Goal: Task Accomplishment & Management: Use online tool/utility

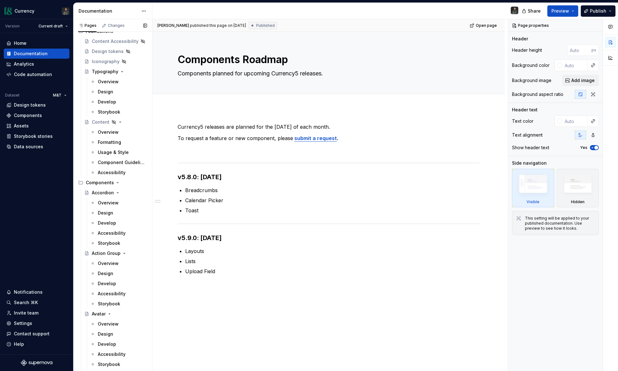
scroll to position [304, 0]
click at [133, 121] on button "Page tree" at bounding box center [133, 120] width 9 height 9
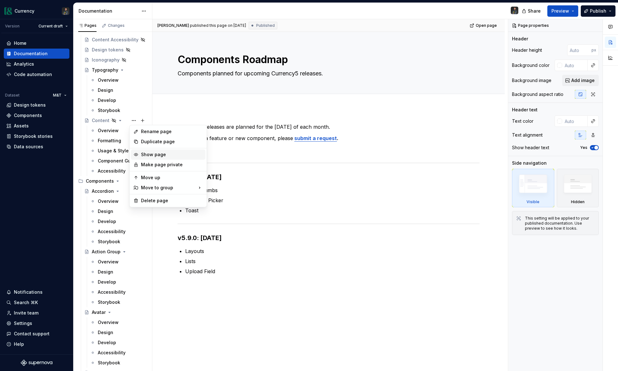
click at [154, 154] on div "Show page" at bounding box center [172, 154] width 62 height 6
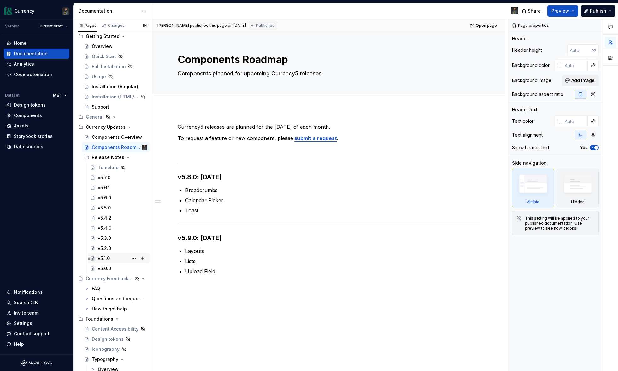
scroll to position [0, 0]
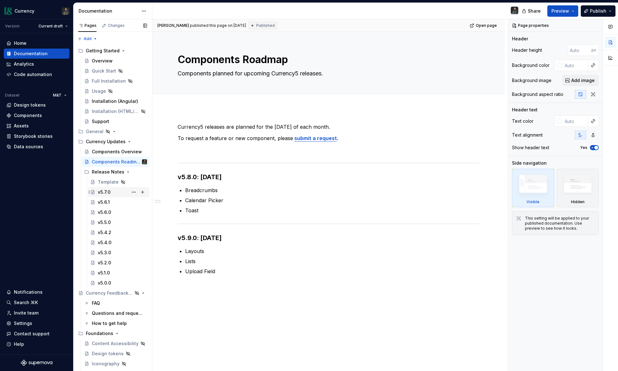
click at [103, 193] on div "v5.7.0" at bounding box center [104, 192] width 13 height 6
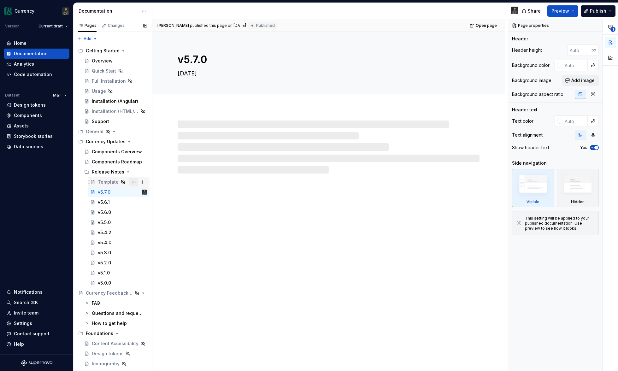
click at [136, 181] on button "Page tree" at bounding box center [133, 182] width 9 height 9
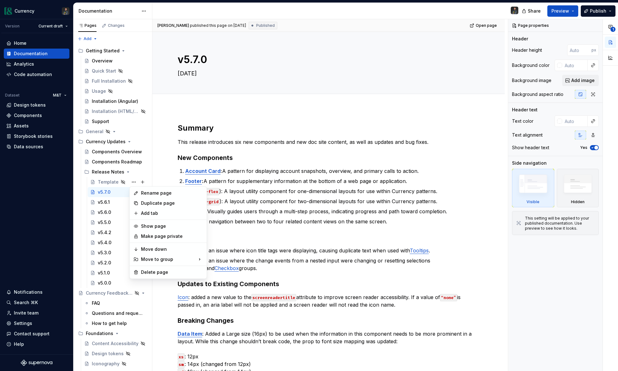
click at [271, 197] on html "Currency Version Current draft Home Documentation Analytics Code automation Dat…" at bounding box center [309, 185] width 618 height 371
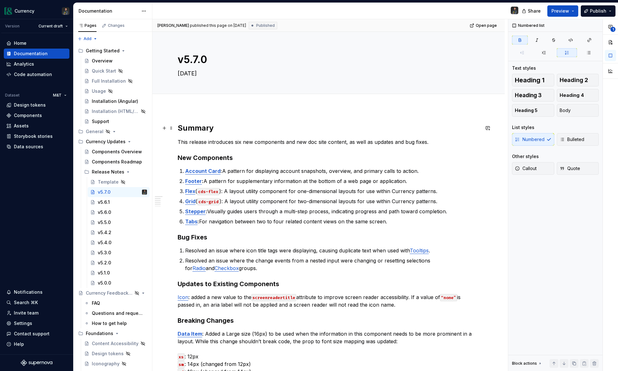
click at [178, 127] on div "Summary This release introduces six new components and new doc site content, as…" at bounding box center [328, 351] width 352 height 487
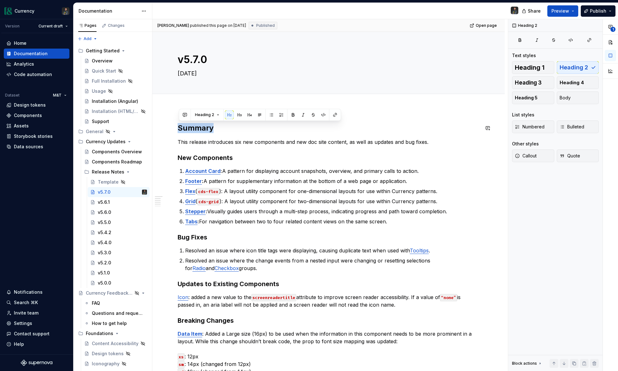
click at [178, 127] on div "Summary This release introduces six new components and new doc site content, as…" at bounding box center [328, 351] width 352 height 487
click at [335, 167] on p "Account Card : A pattern for displaying account snapshots, overview, and primar…" at bounding box center [332, 171] width 294 height 8
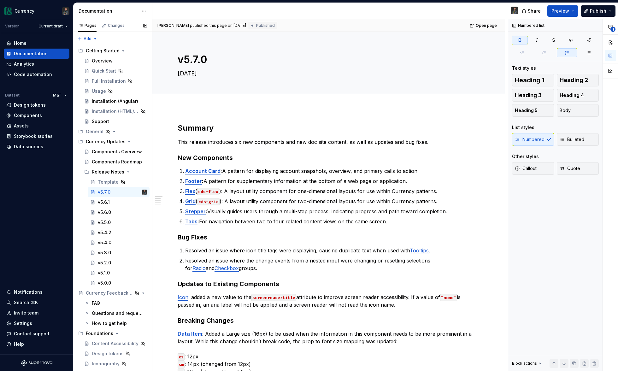
click at [0, 0] on button "Page tree" at bounding box center [0, 0] width 0 height 0
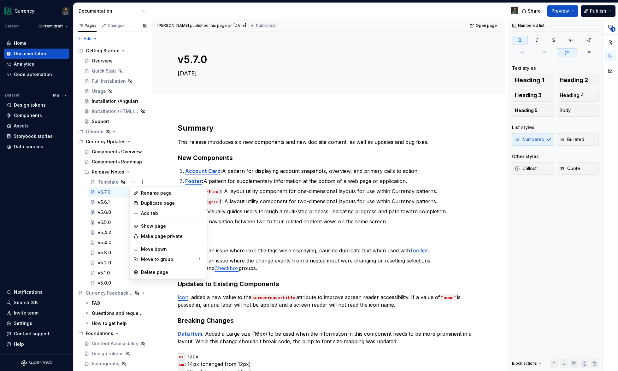
click at [110, 190] on div "Pages Changes Add Accessibility guide for tree Page tree. Navigate the tree wit…" at bounding box center [112, 196] width 79 height 354
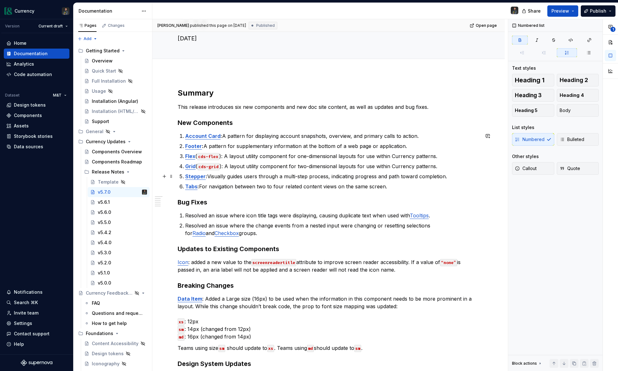
scroll to position [42, 0]
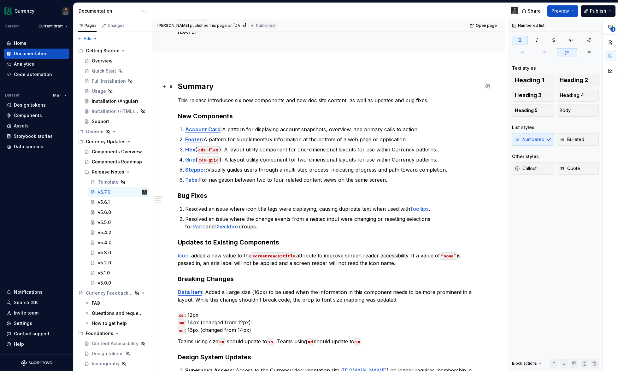
click at [164, 84] on button "button" at bounding box center [164, 86] width 9 height 9
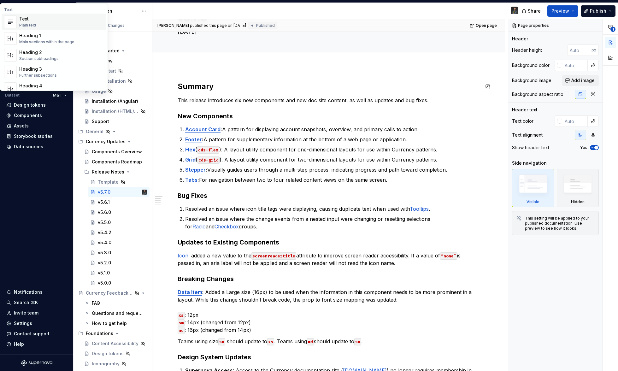
click at [281, 98] on p "This release introduces six new components and new doc site content, as well as…" at bounding box center [329, 100] width 302 height 8
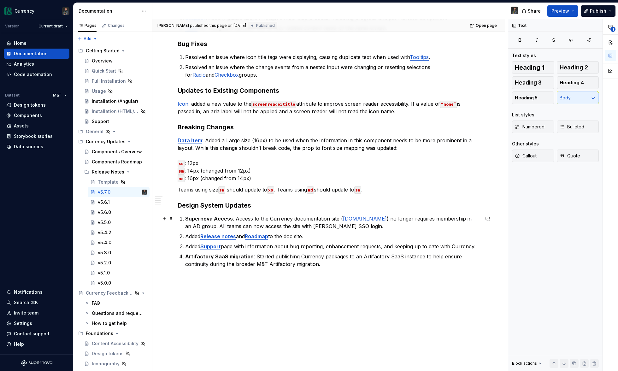
scroll to position [196, 0]
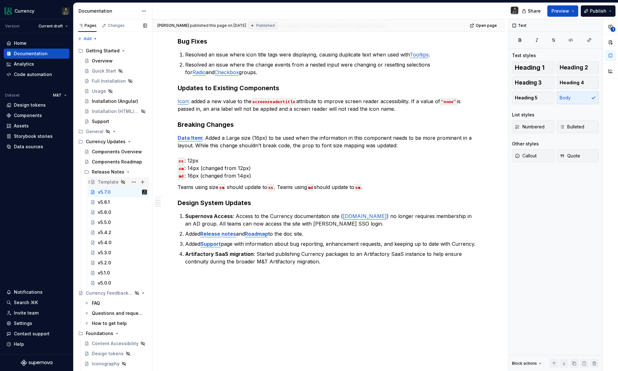
click at [103, 181] on div "Template" at bounding box center [108, 182] width 21 height 6
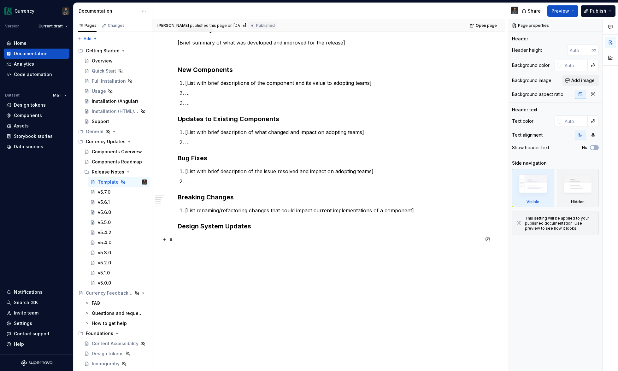
scroll to position [148, 0]
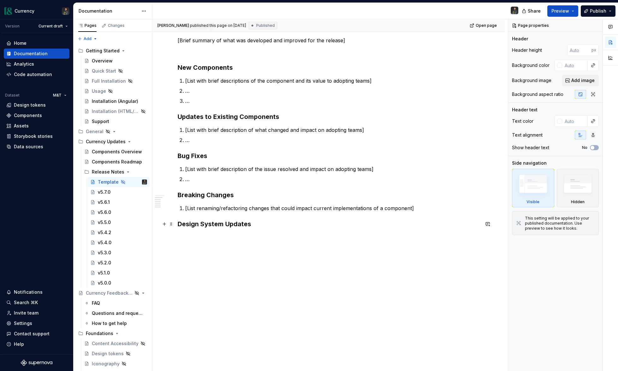
click at [256, 222] on h3 "Design System Updates" at bounding box center [329, 223] width 302 height 9
type textarea "*"
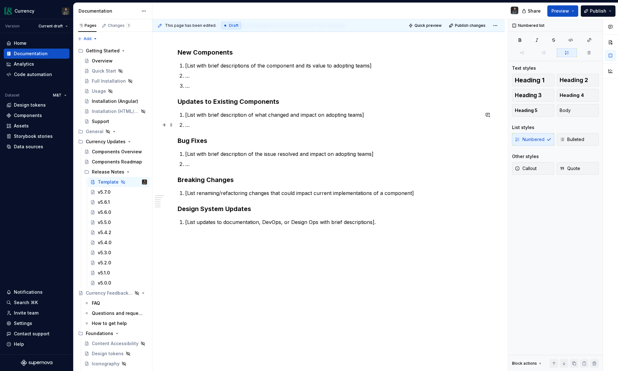
scroll to position [0, 0]
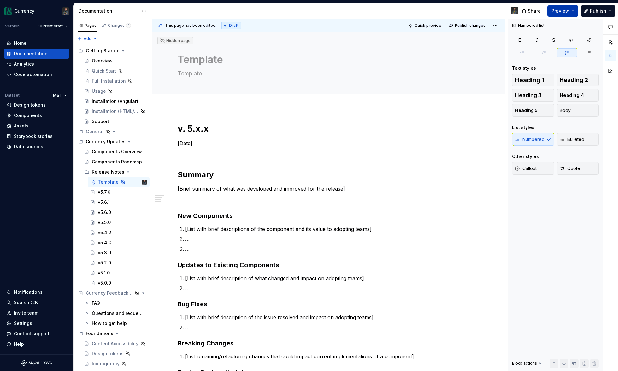
click at [563, 9] on span "Preview" at bounding box center [560, 11] width 18 height 6
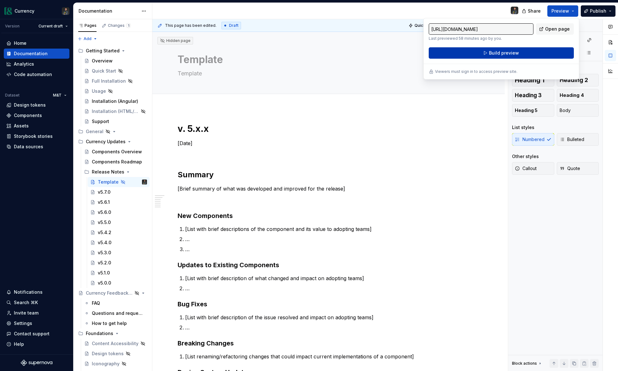
click at [489, 53] on button "Build preview" at bounding box center [500, 52] width 145 height 11
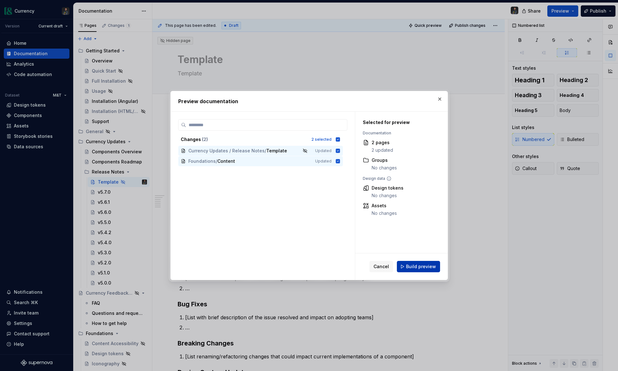
click at [422, 268] on span "Build preview" at bounding box center [421, 266] width 30 height 6
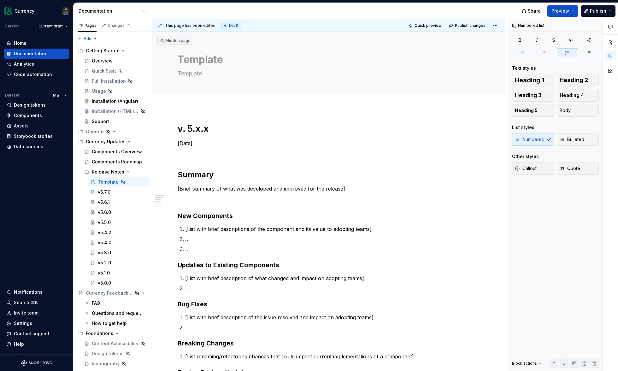
type textarea "*"
